Goal: Transaction & Acquisition: Purchase product/service

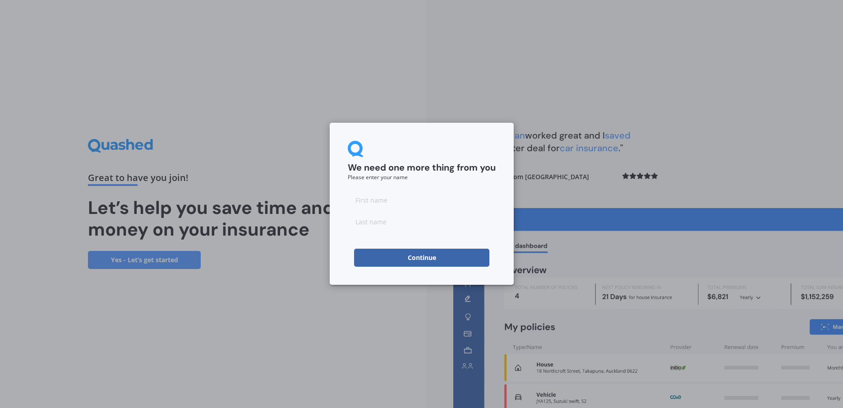
click at [427, 205] on input at bounding box center [422, 200] width 148 height 18
type input "Vijay"
type input "Reddy"
click at [426, 259] on button "Continue" at bounding box center [421, 258] width 135 height 18
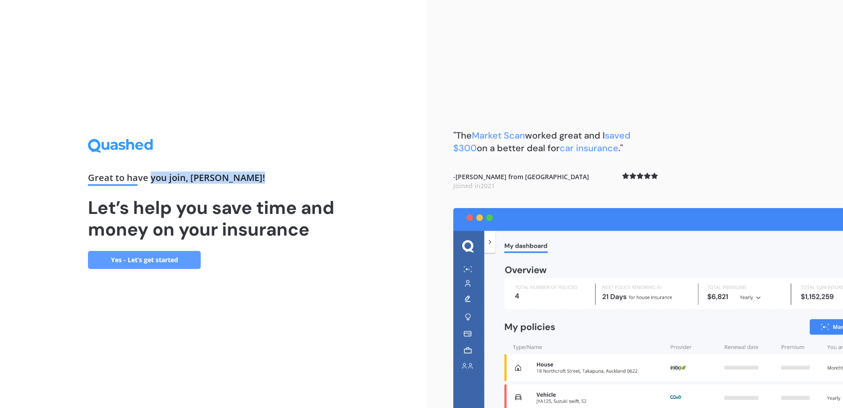
drag, startPoint x: 152, startPoint y: 177, endPoint x: 227, endPoint y: 185, distance: 75.8
click at [227, 185] on div "Great to have you join , Vijay !" at bounding box center [213, 179] width 250 height 13
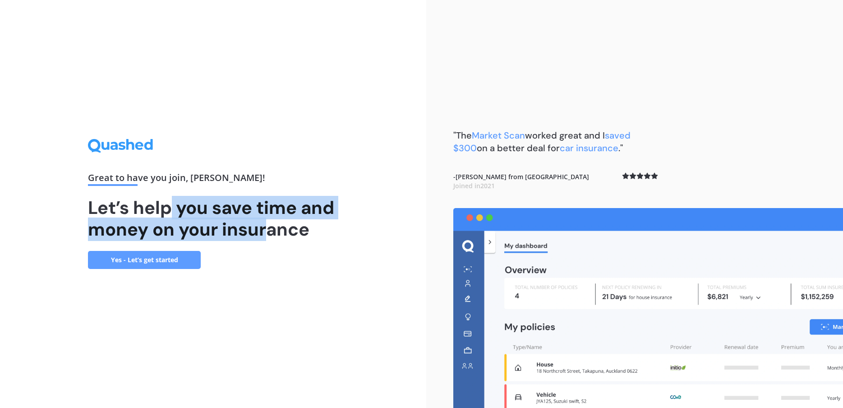
drag, startPoint x: 167, startPoint y: 214, endPoint x: 274, endPoint y: 220, distance: 106.7
click at [274, 220] on h1 "Let’s help you save time and money on your insurance" at bounding box center [213, 218] width 250 height 43
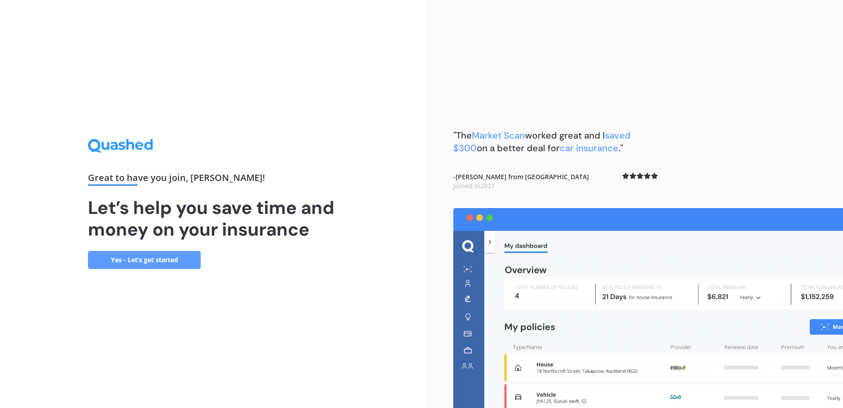
drag, startPoint x: 286, startPoint y: 228, endPoint x: 290, endPoint y: 230, distance: 4.6
click at [290, 230] on h1 "Let’s help you save time and money on your insurance" at bounding box center [213, 218] width 250 height 43
click at [185, 257] on link "Yes - Let’s get started" at bounding box center [144, 260] width 113 height 18
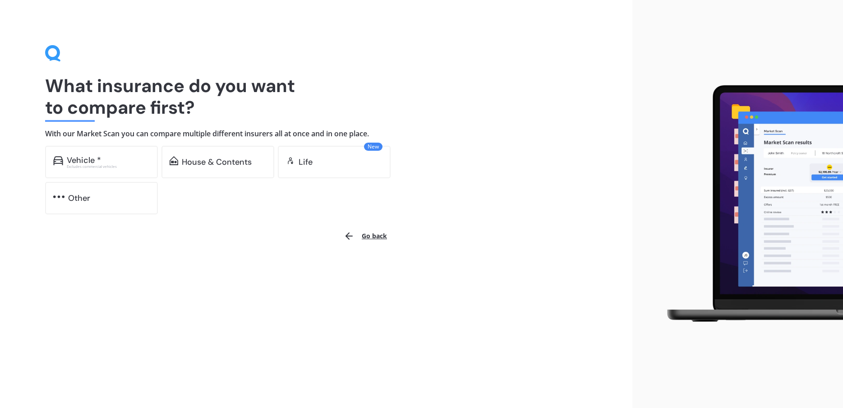
drag, startPoint x: 140, startPoint y: 89, endPoint x: 232, endPoint y: 107, distance: 94.3
click at [232, 108] on h1 "What insurance do you want to compare first?" at bounding box center [316, 96] width 542 height 43
click at [119, 162] on div "Vehicle *" at bounding box center [108, 160] width 83 height 9
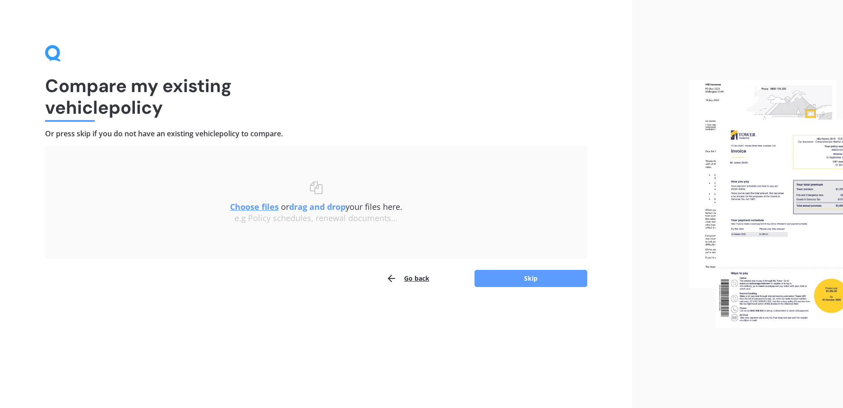
click at [82, 133] on h4 "Or press skip if you do not have an existing vehicle policy to compare." at bounding box center [316, 133] width 542 height 9
drag, startPoint x: 82, startPoint y: 133, endPoint x: 271, endPoint y: 126, distance: 189.6
click at [271, 126] on div "Compare my existing vehicle policy Or press skip if you do not have an existing…" at bounding box center [316, 166] width 542 height 242
click at [254, 203] on u "Choose files" at bounding box center [254, 206] width 49 height 11
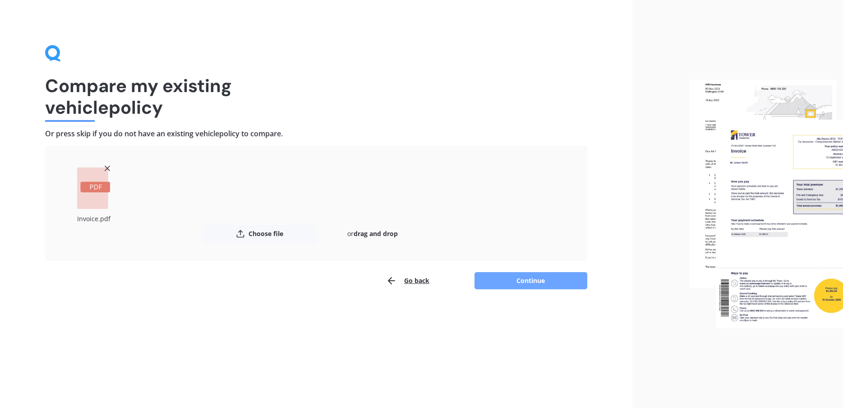
click at [543, 282] on button "Continue" at bounding box center [531, 280] width 113 height 17
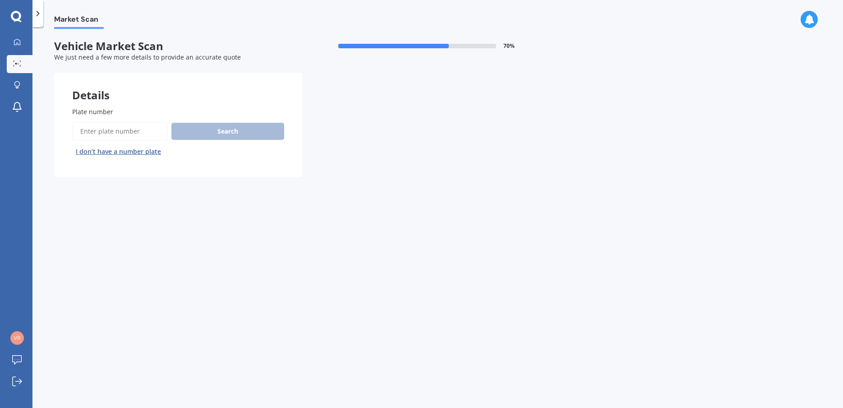
click at [132, 132] on input "Plate number" at bounding box center [120, 131] width 96 height 19
type input "NZN374"
click at [201, 135] on button "Search" at bounding box center [227, 131] width 113 height 17
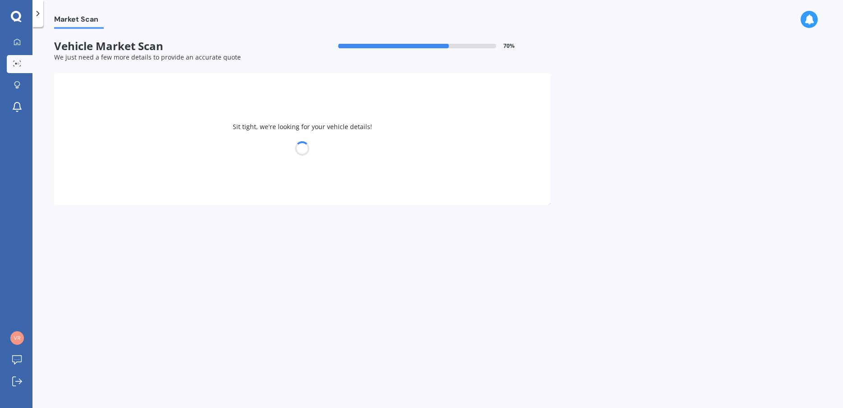
select select "NISSAN"
select select "LEAF"
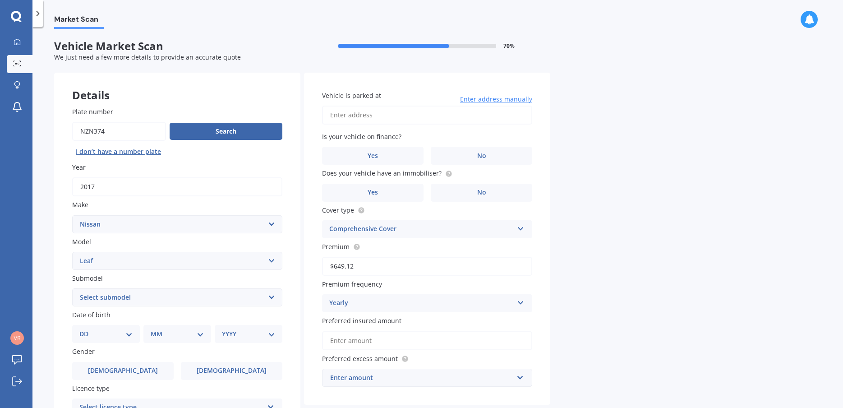
click at [43, 240] on div "Market Scan Vehicle Market Scan 70 % We just need a few more details to provide…" at bounding box center [437, 219] width 811 height 381
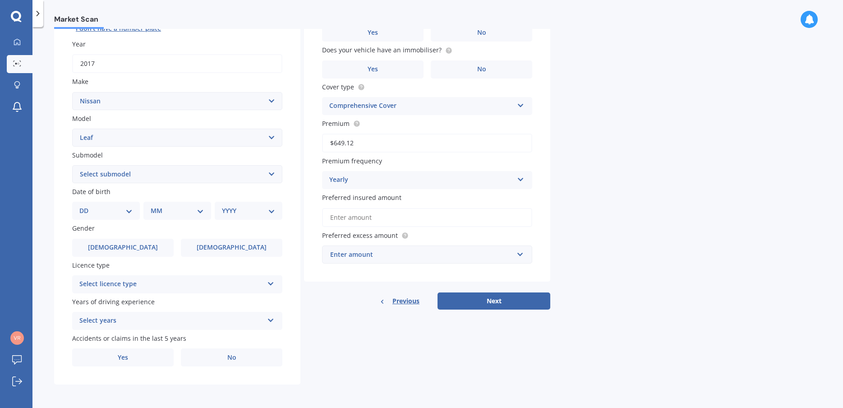
scroll to position [125, 0]
select select "14"
click option "14" at bounding box center [0, 0] width 0 height 0
click at [154, 206] on select "MM 01 02 03 04 05 06 07 08 09 10 11 12" at bounding box center [179, 211] width 50 height 10
select select "11"
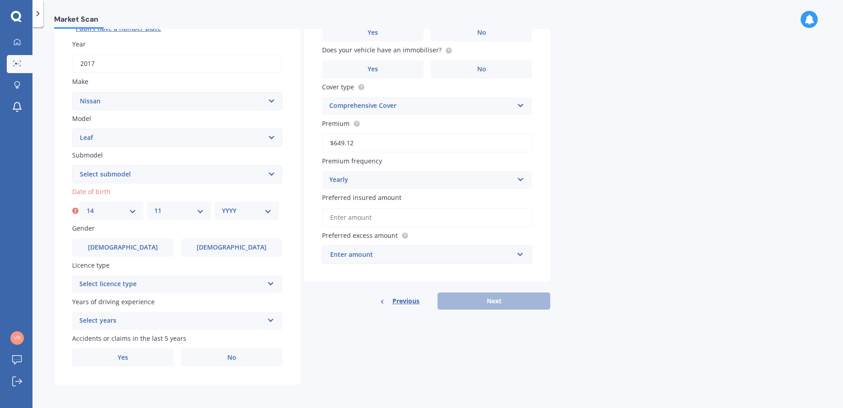
click option "11" at bounding box center [0, 0] width 0 height 0
click at [248, 216] on div "YYYY 2025 2024 2023 2022 2021 2020 2019 2018 2017 2016 2015 2014 2013 2012 2011…" at bounding box center [247, 211] width 64 height 18
click at [222, 206] on select "YYYY 2025 2024 2023 2022 2021 2020 2019 2018 2017 2016 2015 2014 2013 2012 2011…" at bounding box center [247, 211] width 50 height 10
select select "1982"
click option "1982" at bounding box center [0, 0] width 0 height 0
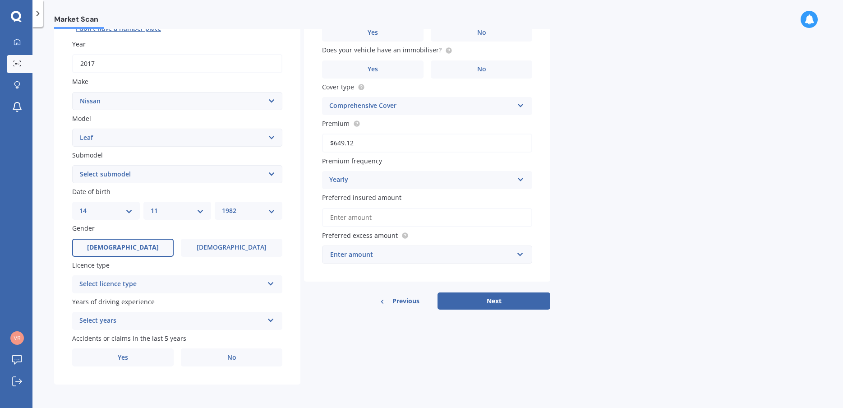
click at [152, 246] on label "Male" at bounding box center [123, 248] width 102 height 18
click at [0, 0] on input "Male" at bounding box center [0, 0] width 0 height 0
click at [148, 279] on div "Select licence type" at bounding box center [171, 284] width 184 height 11
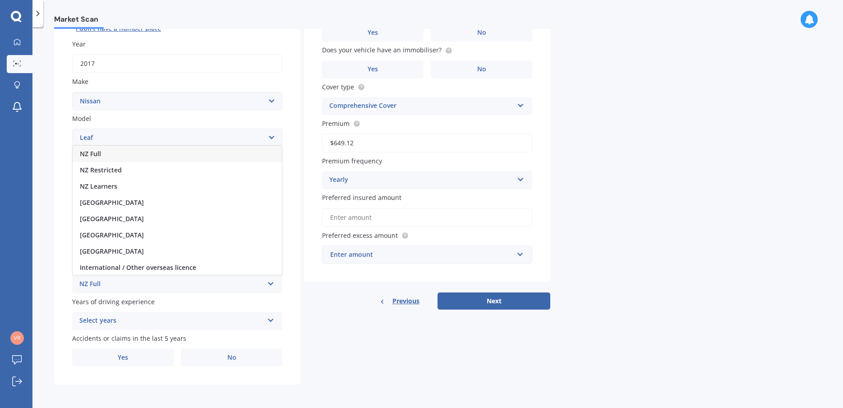
click at [139, 282] on div "NZ Full" at bounding box center [171, 284] width 184 height 11
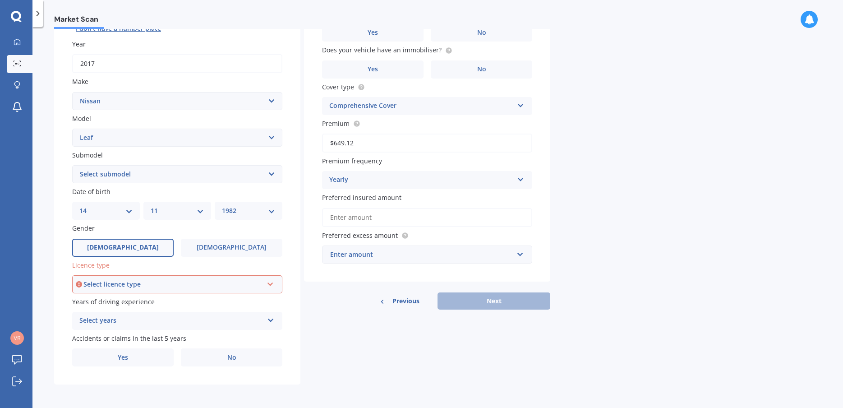
click at [139, 282] on div "Select licence type" at bounding box center [173, 284] width 180 height 10
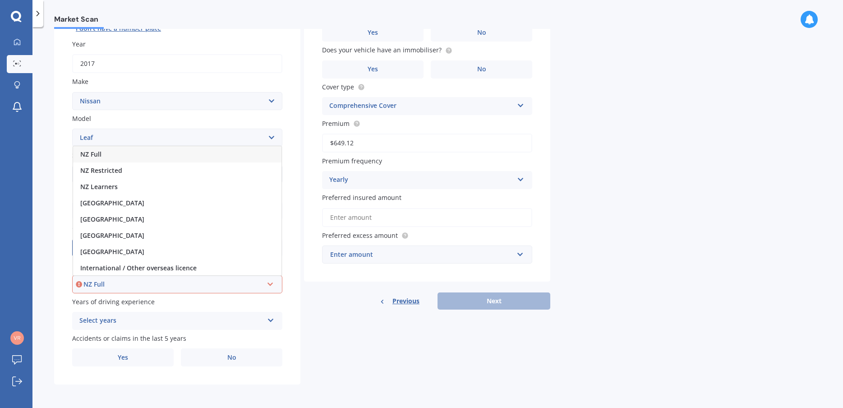
click at [140, 155] on div "NZ Full" at bounding box center [177, 154] width 208 height 16
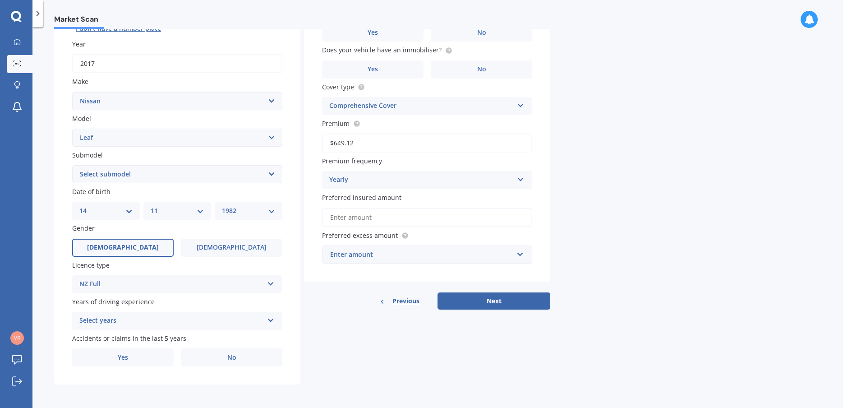
click at [143, 321] on div "Select years" at bounding box center [171, 320] width 184 height 11
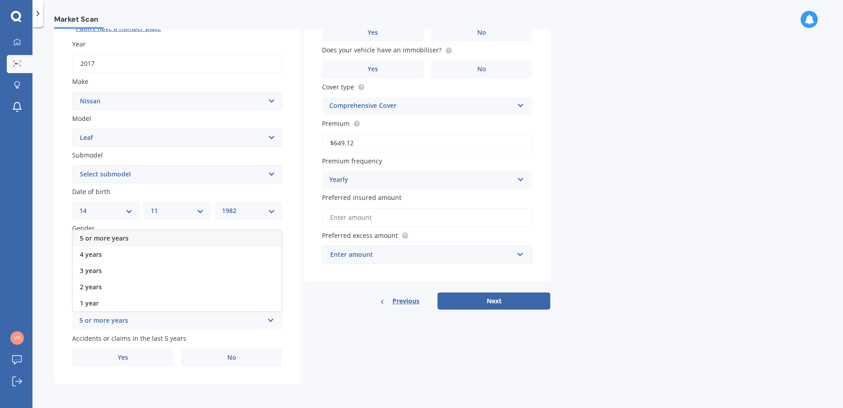
click at [139, 241] on div "5 or more years" at bounding box center [177, 238] width 209 height 16
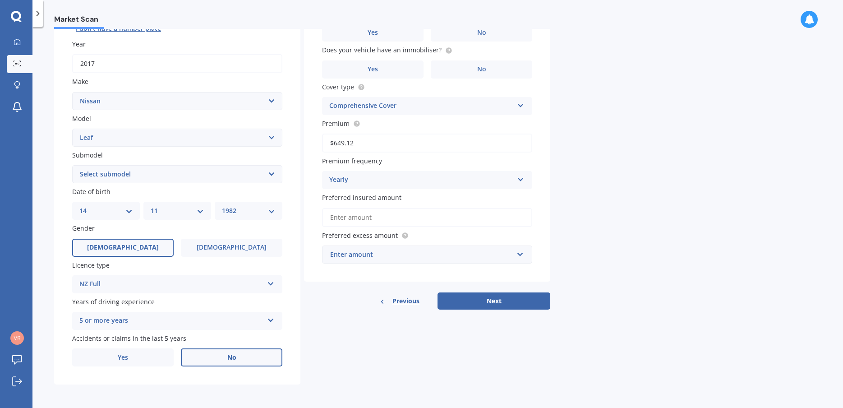
click at [224, 361] on label "No" at bounding box center [232, 357] width 102 height 18
click at [0, 0] on input "No" at bounding box center [0, 0] width 0 height 0
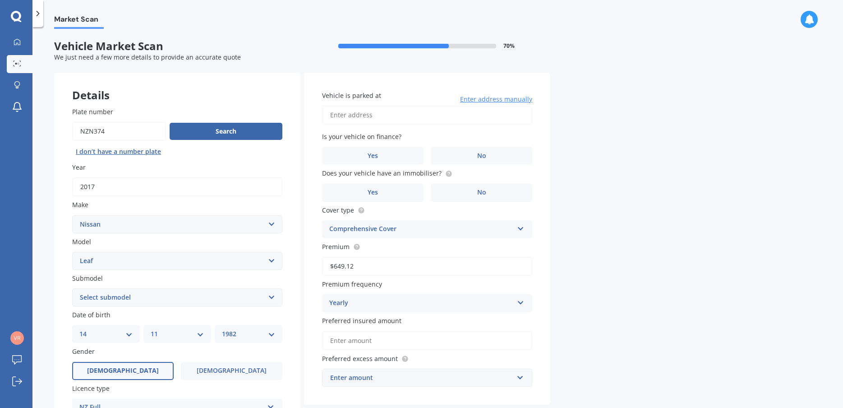
click at [365, 111] on input "Vehicle is parked at" at bounding box center [427, 115] width 210 height 19
type input "6/11 Red Hibiscus Road, Stanmore Bay, Whangaparāoa 0932"
click at [485, 158] on label "No" at bounding box center [482, 156] width 102 height 18
drag, startPoint x: 522, startPoint y: 198, endPoint x: 498, endPoint y: 199, distance: 23.9
click at [522, 198] on label "No" at bounding box center [482, 193] width 102 height 18
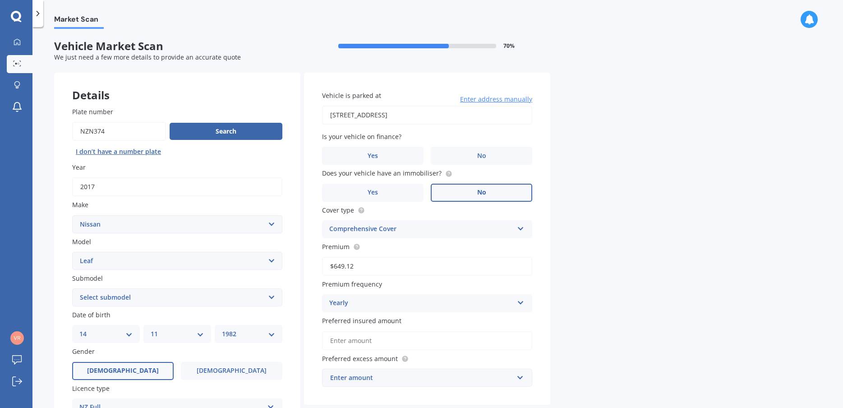
click at [0, 0] on input "No" at bounding box center [0, 0] width 0 height 0
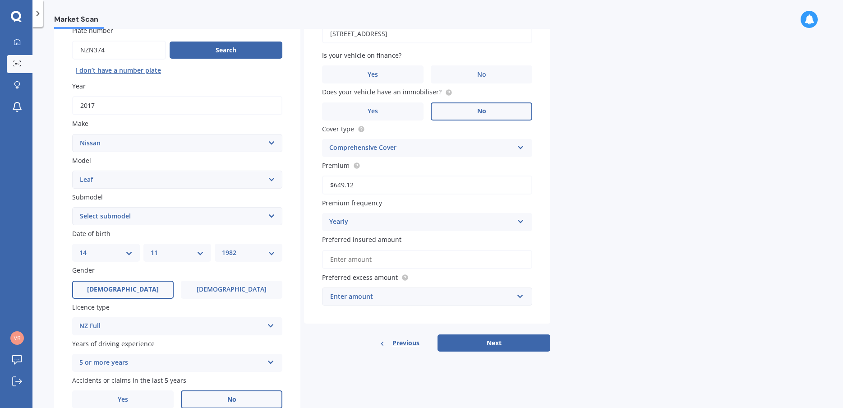
scroll to position [125, 0]
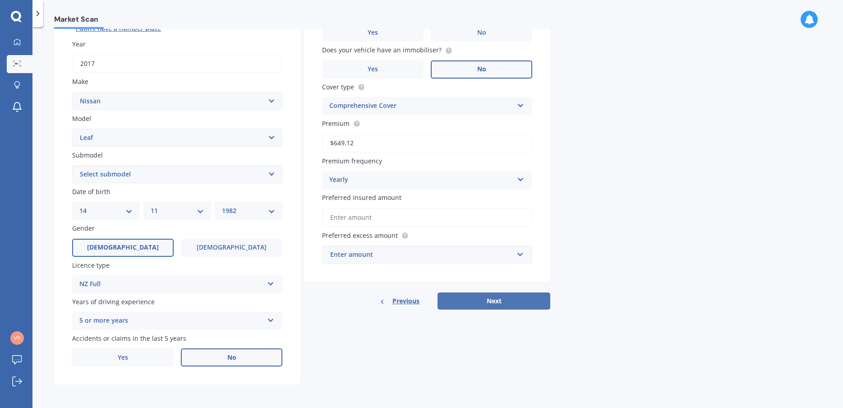
click at [505, 307] on button "Next" at bounding box center [494, 300] width 113 height 17
click at [505, 307] on div "Previous Next" at bounding box center [427, 300] width 246 height 17
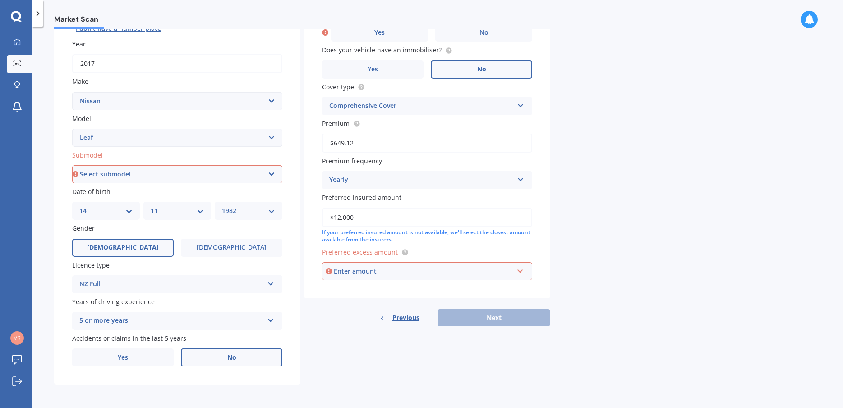
type input "$12,000"
type input "1000"
click at [429, 309] on div "Vehicle is parked at 6/11 Red Hibiscus Road, Stanmore Bay, Whangaparāoa 0932 En…" at bounding box center [427, 137] width 246 height 377
click at [487, 325] on div "Previous Next" at bounding box center [427, 317] width 246 height 17
click at [604, 286] on div "Market Scan Vehicle Market Scan 70 % We just need a few more details to provide…" at bounding box center [437, 219] width 811 height 381
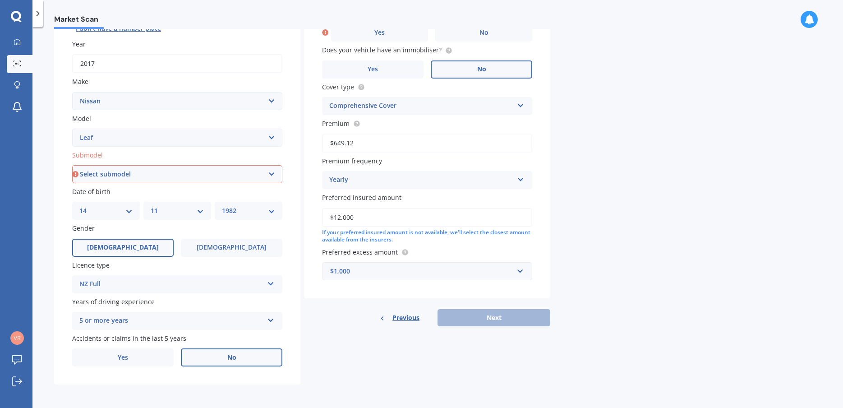
click at [72, 165] on select "Select submodel EV Hybrid" at bounding box center [177, 174] width 210 height 18
select select "EV"
click option "EV" at bounding box center [0, 0] width 0 height 0
click at [469, 347] on div "Details Plate number Search I don’t have a number plate Year 2017 Make Select m…" at bounding box center [302, 166] width 496 height 435
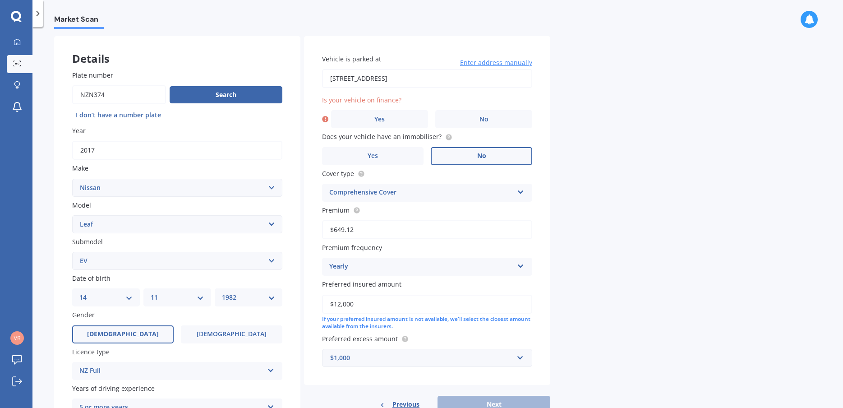
scroll to position [0, 0]
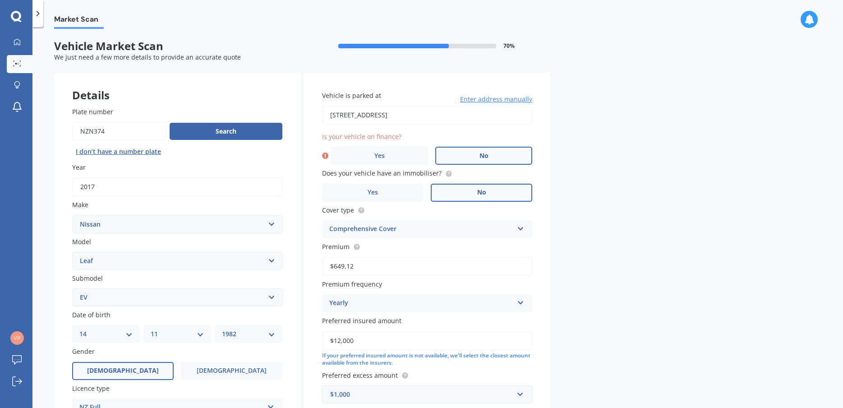
click at [454, 153] on label "No" at bounding box center [483, 156] width 97 height 18
click at [0, 0] on input "No" at bounding box center [0, 0] width 0 height 0
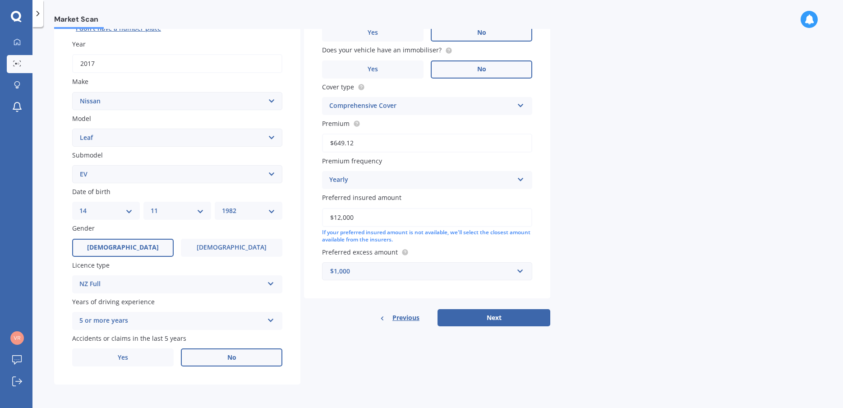
scroll to position [125, 0]
click at [478, 319] on button "Next" at bounding box center [494, 317] width 113 height 17
select select "14"
select select "11"
select select "1982"
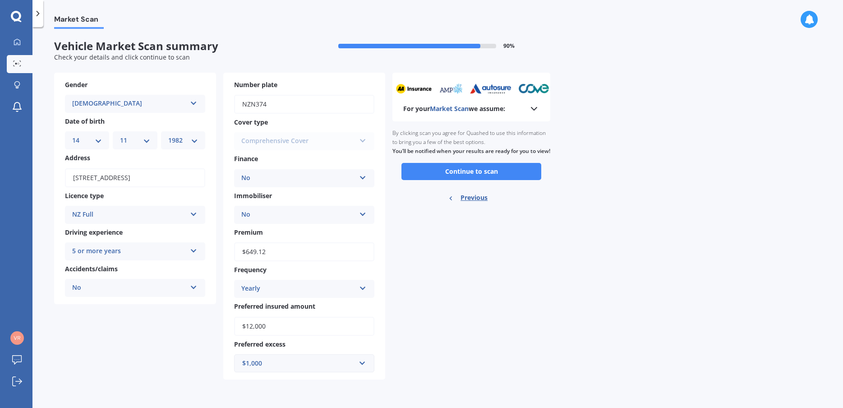
scroll to position [0, 0]
click at [457, 180] on button "Continue to scan" at bounding box center [472, 171] width 140 height 17
